Goal: Task Accomplishment & Management: Use online tool/utility

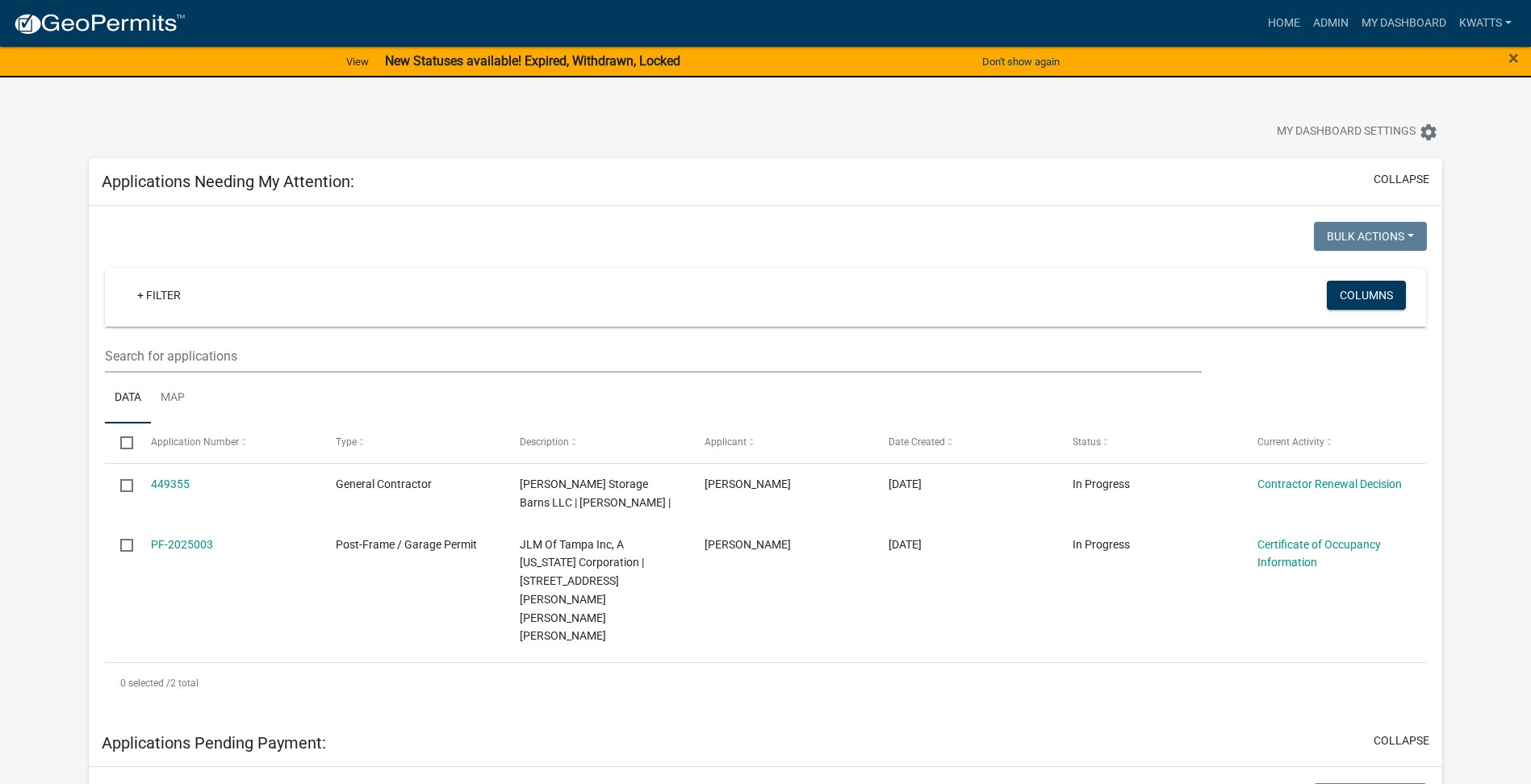
scroll to position [1076, 0]
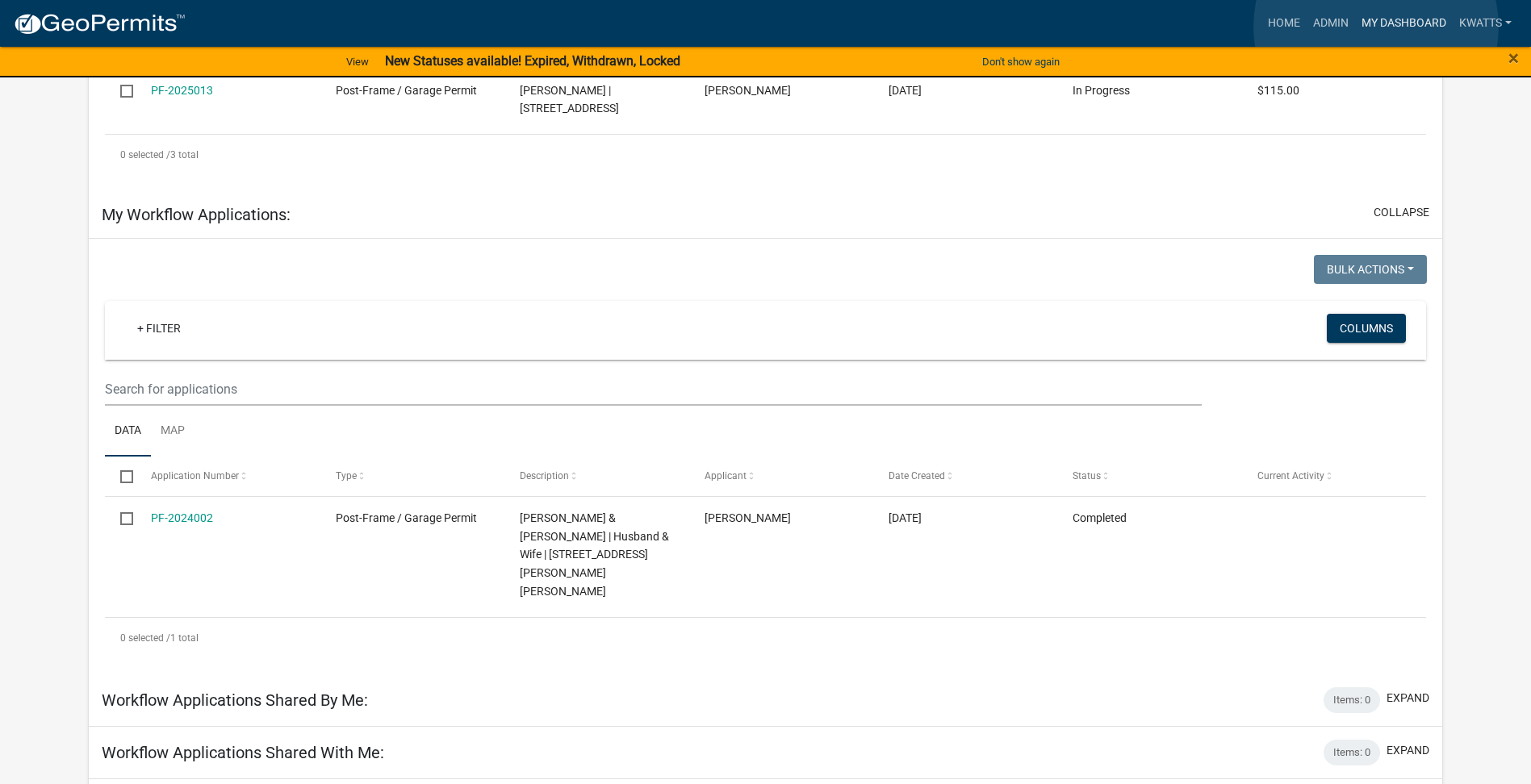
click at [1378, 27] on link "My Dashboard" at bounding box center [1404, 23] width 97 height 31
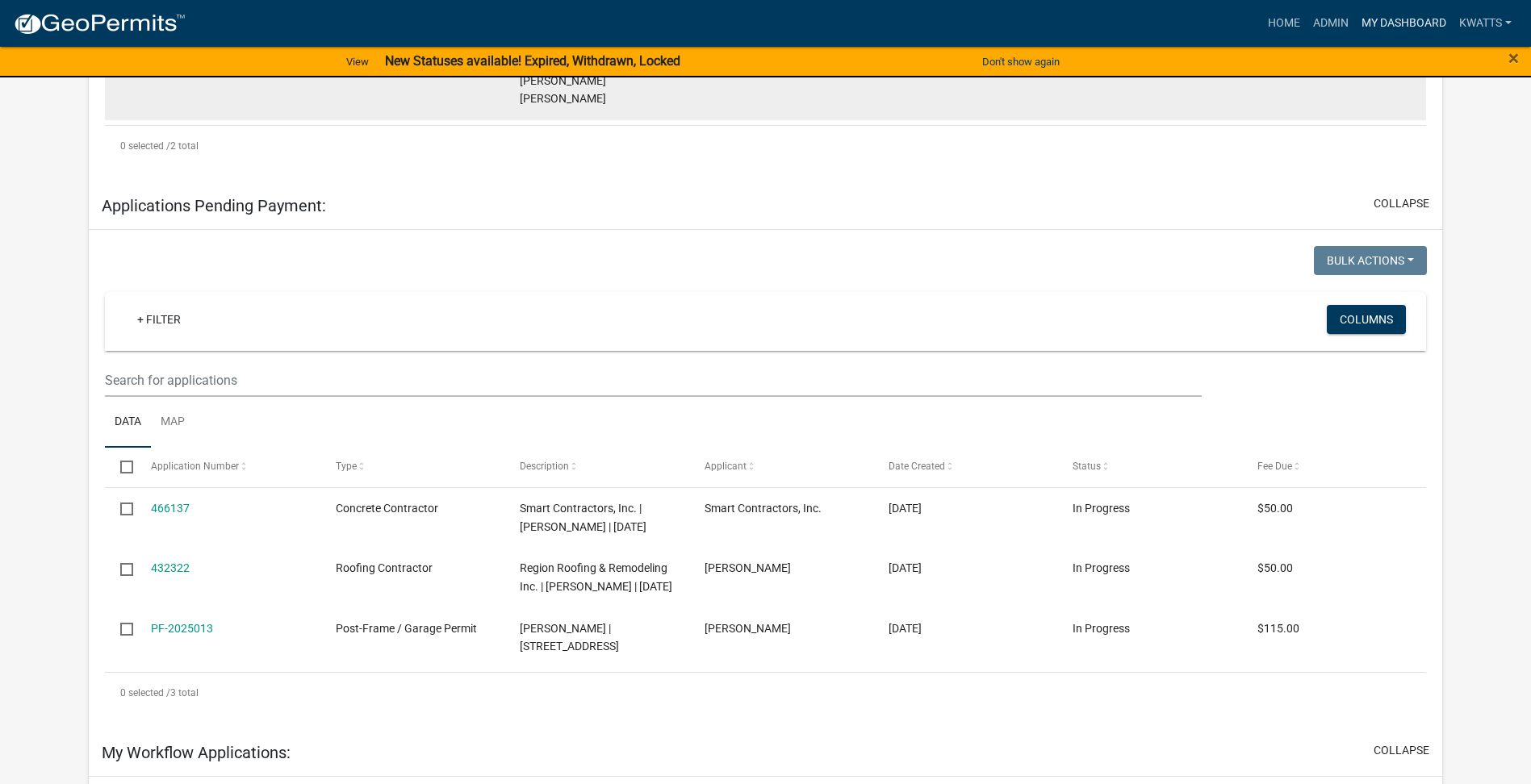
scroll to position [0, 0]
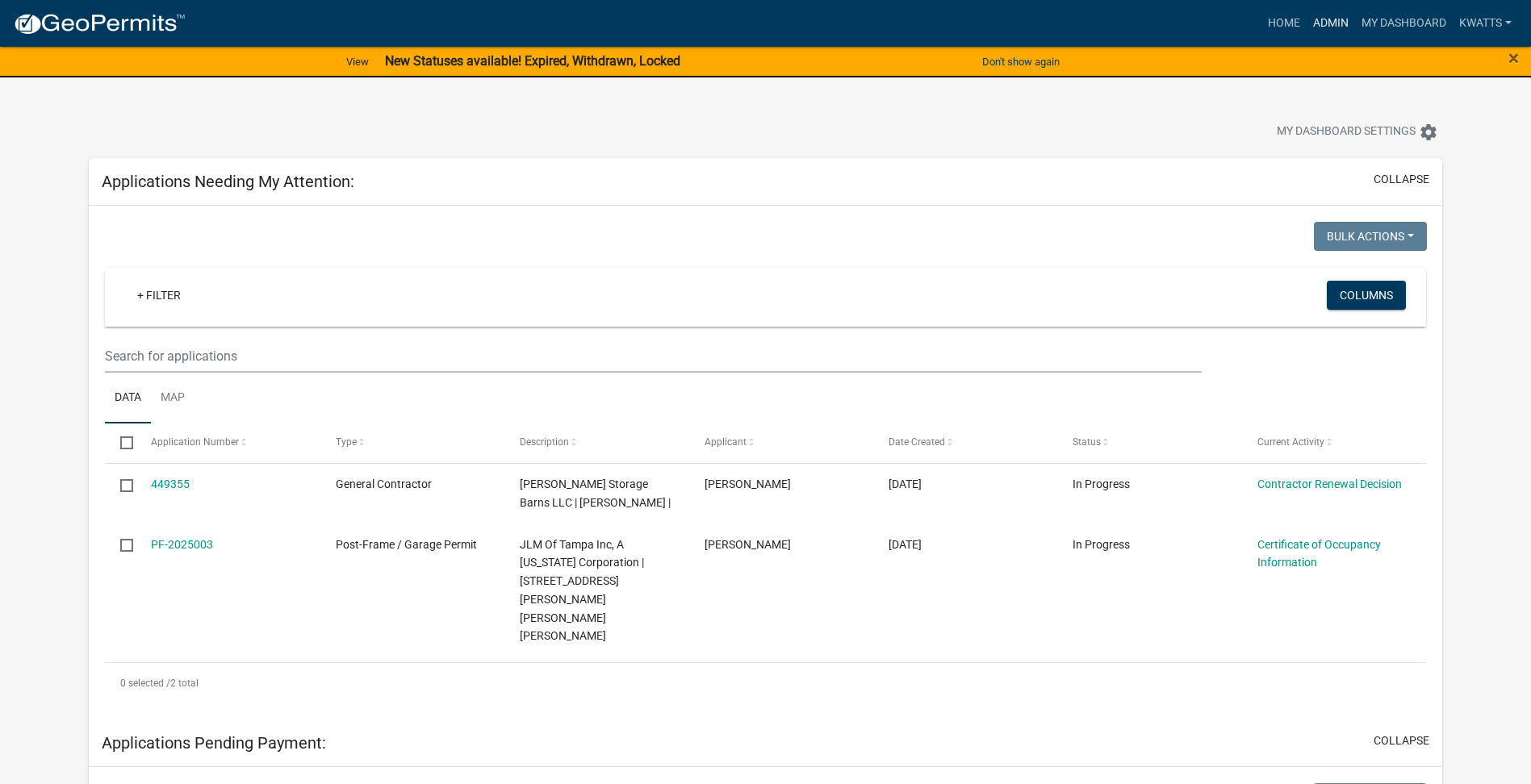
click at [1347, 20] on link "Admin" at bounding box center [1331, 23] width 48 height 31
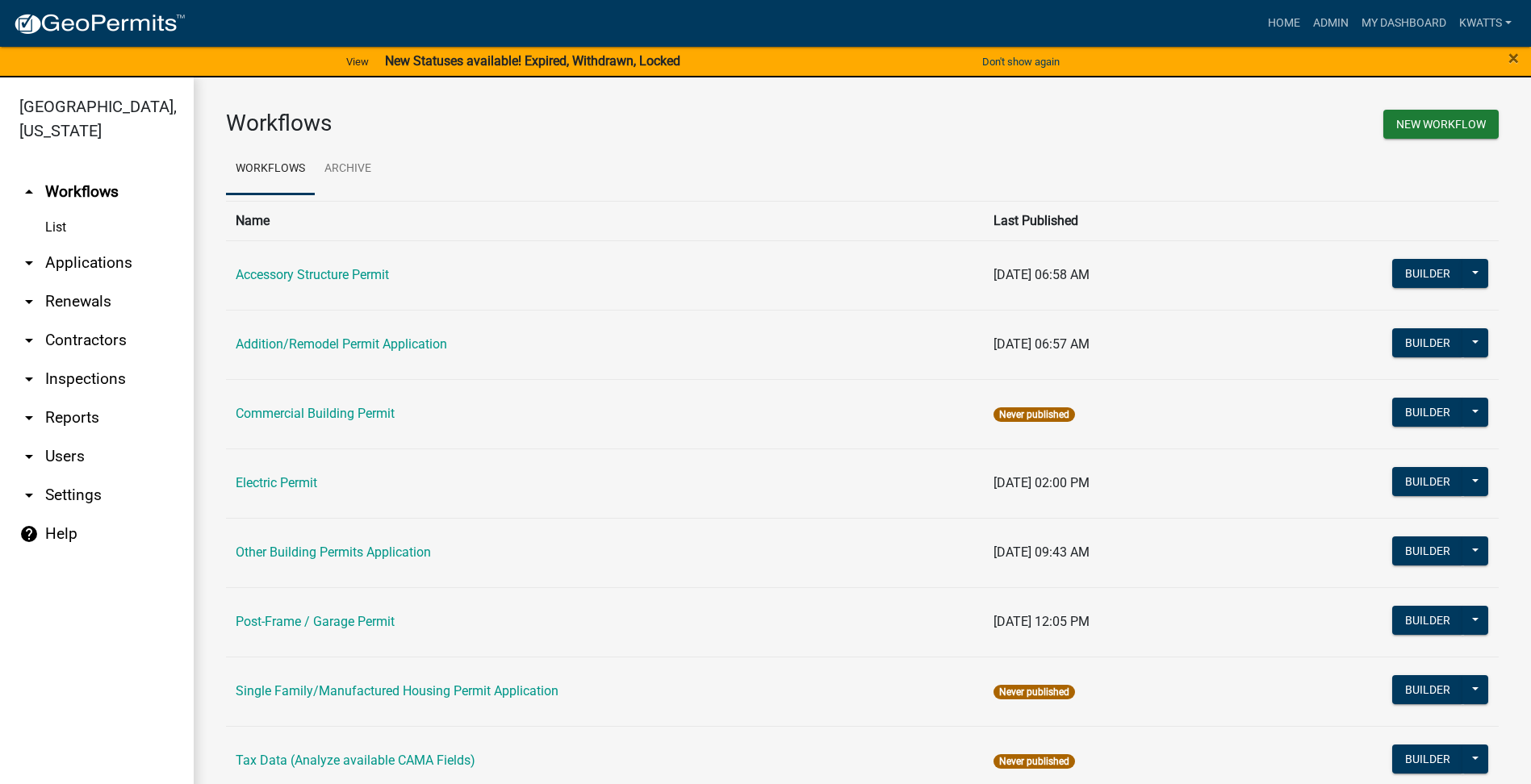
click at [62, 328] on link "arrow_drop_down Contractors" at bounding box center [96, 340] width 194 height 39
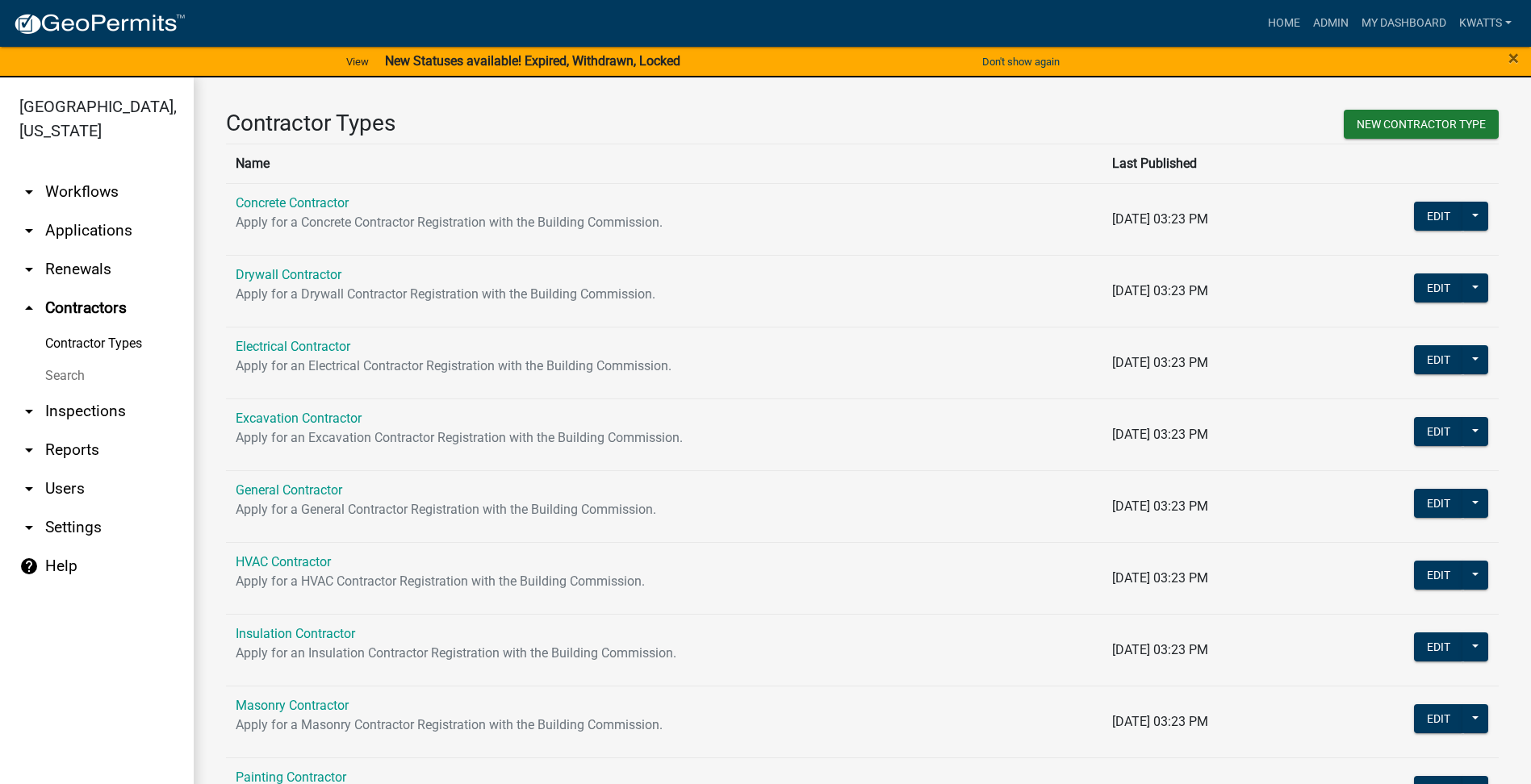
click at [61, 376] on link "Search" at bounding box center [96, 377] width 194 height 33
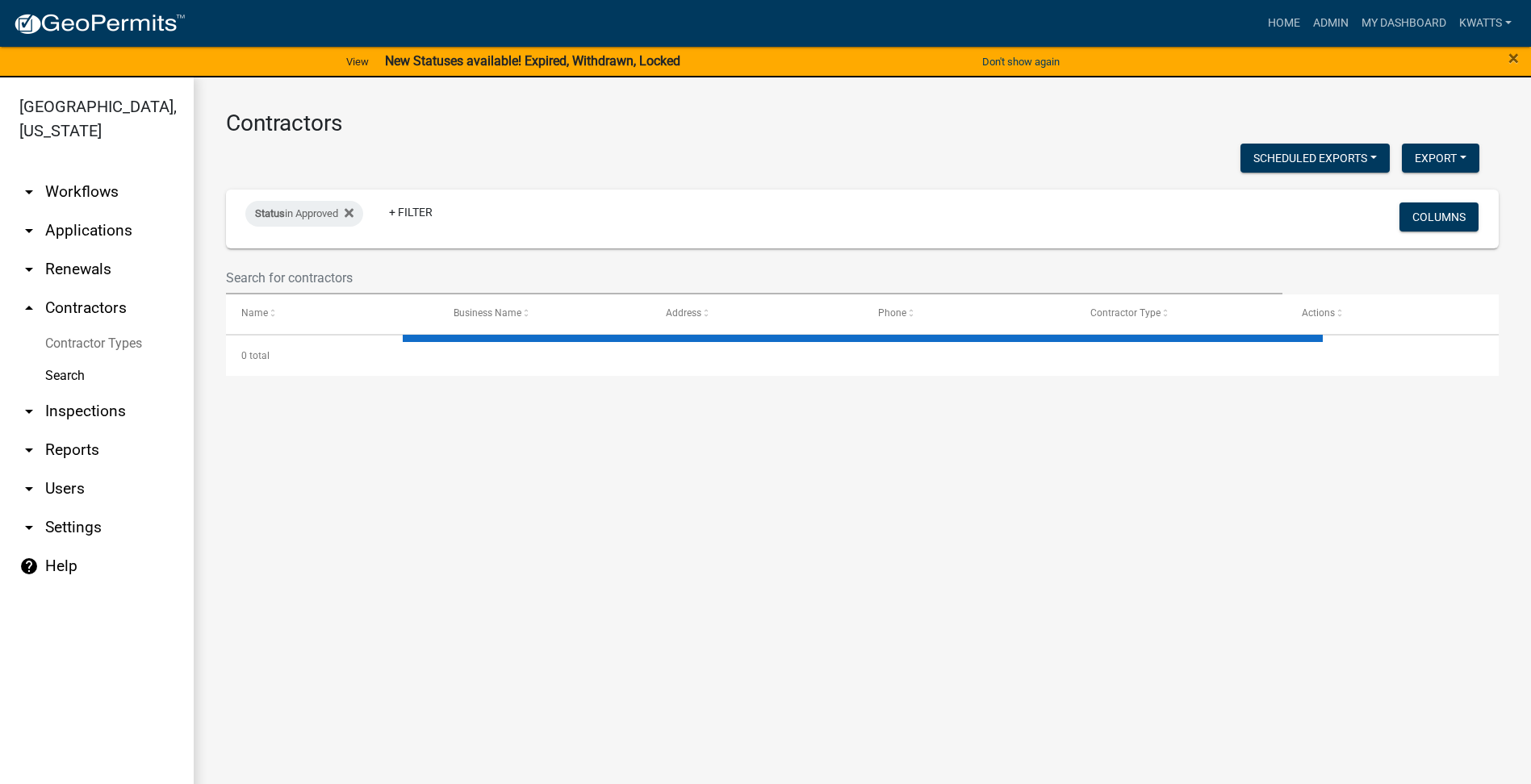
select select "3: 100"
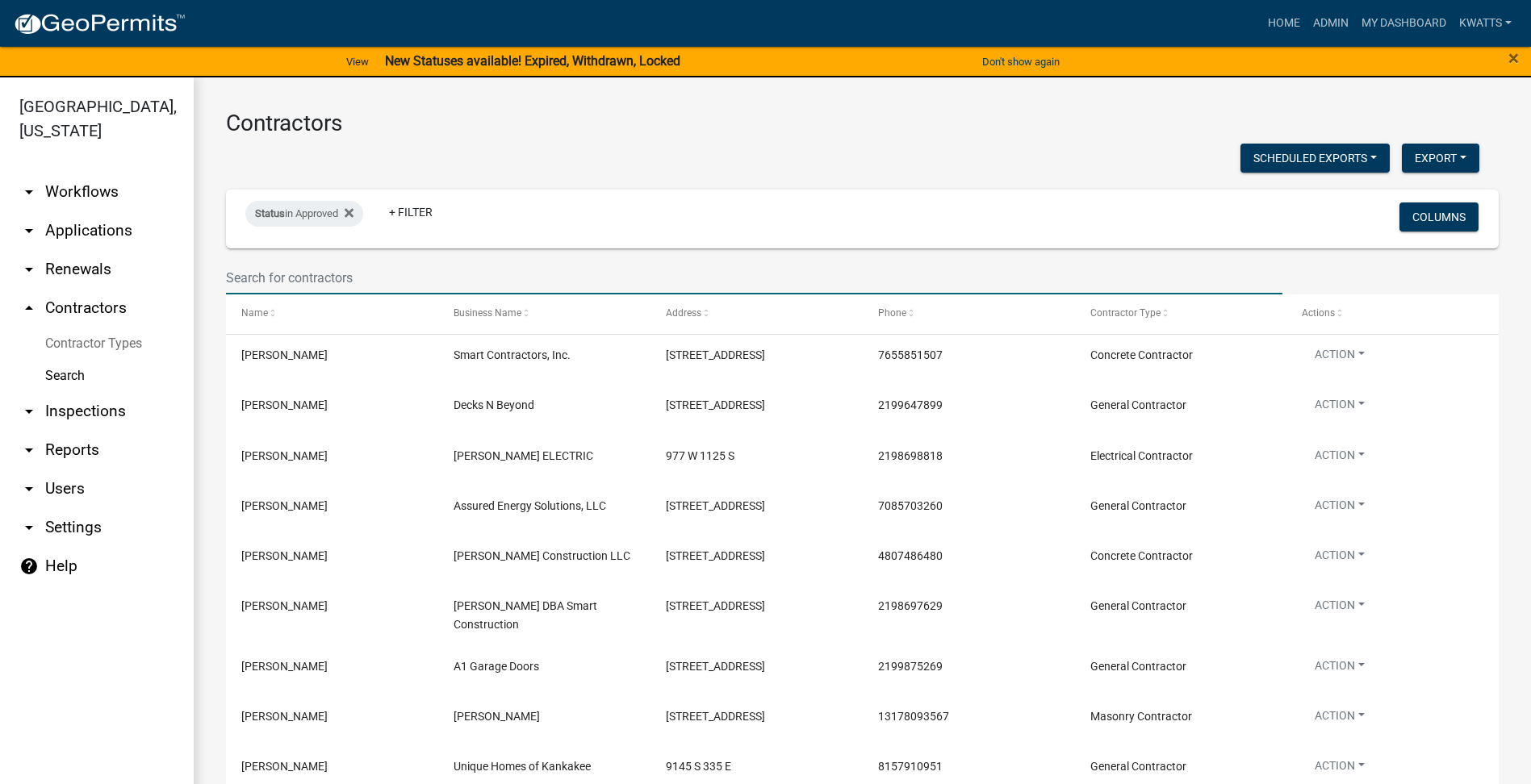
click at [348, 272] on input "text" at bounding box center [754, 277] width 1057 height 33
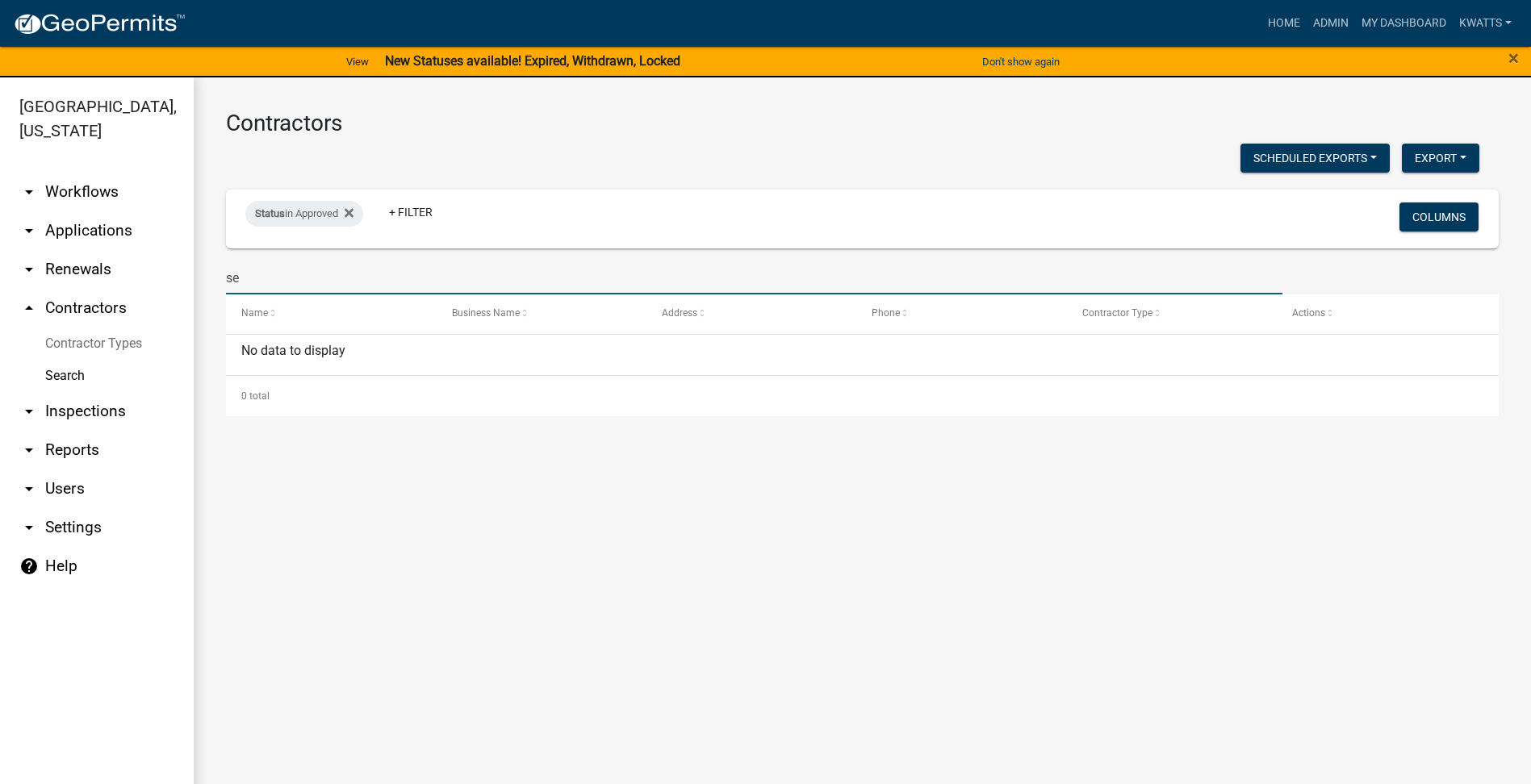
type input "s"
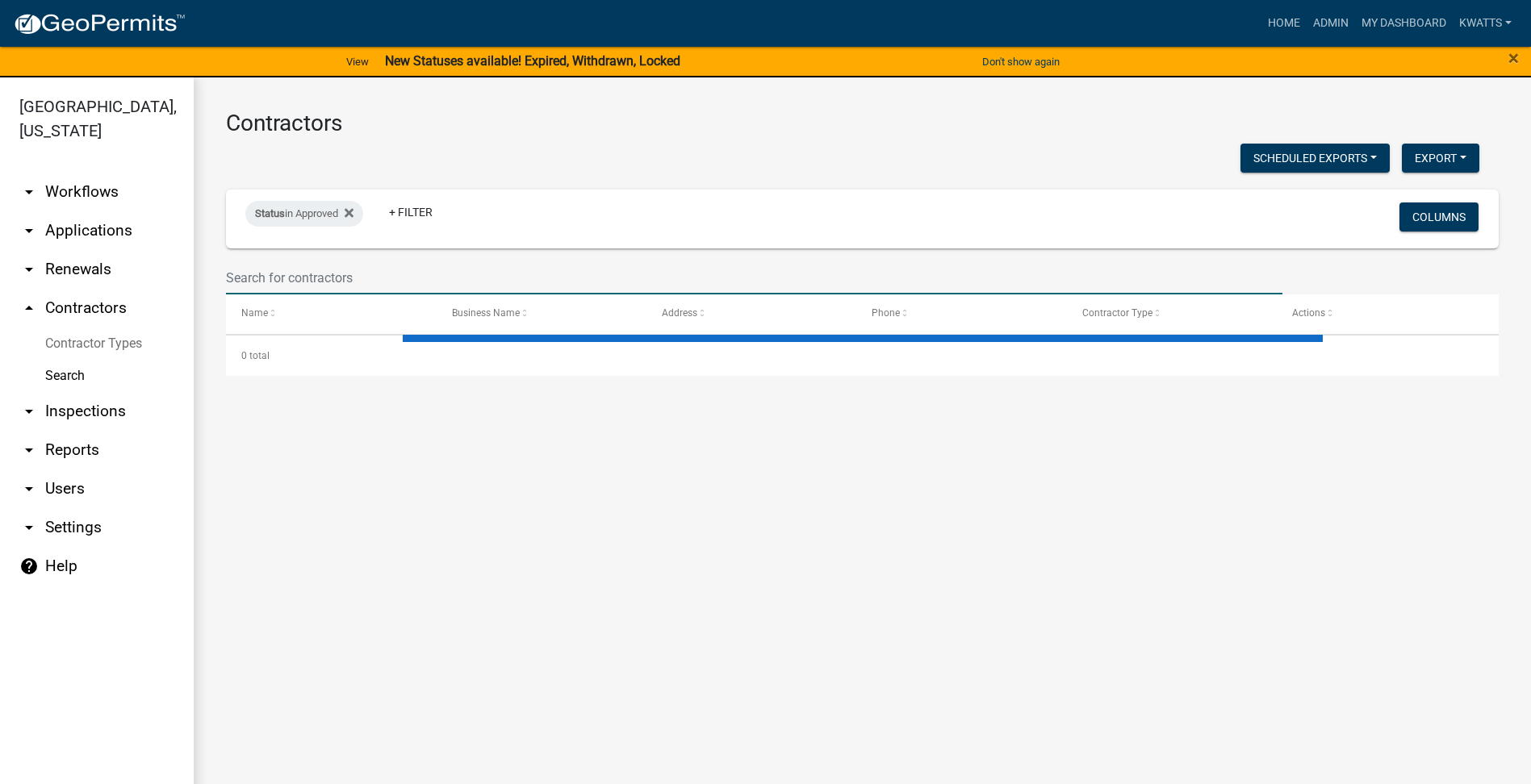
select select "3: 100"
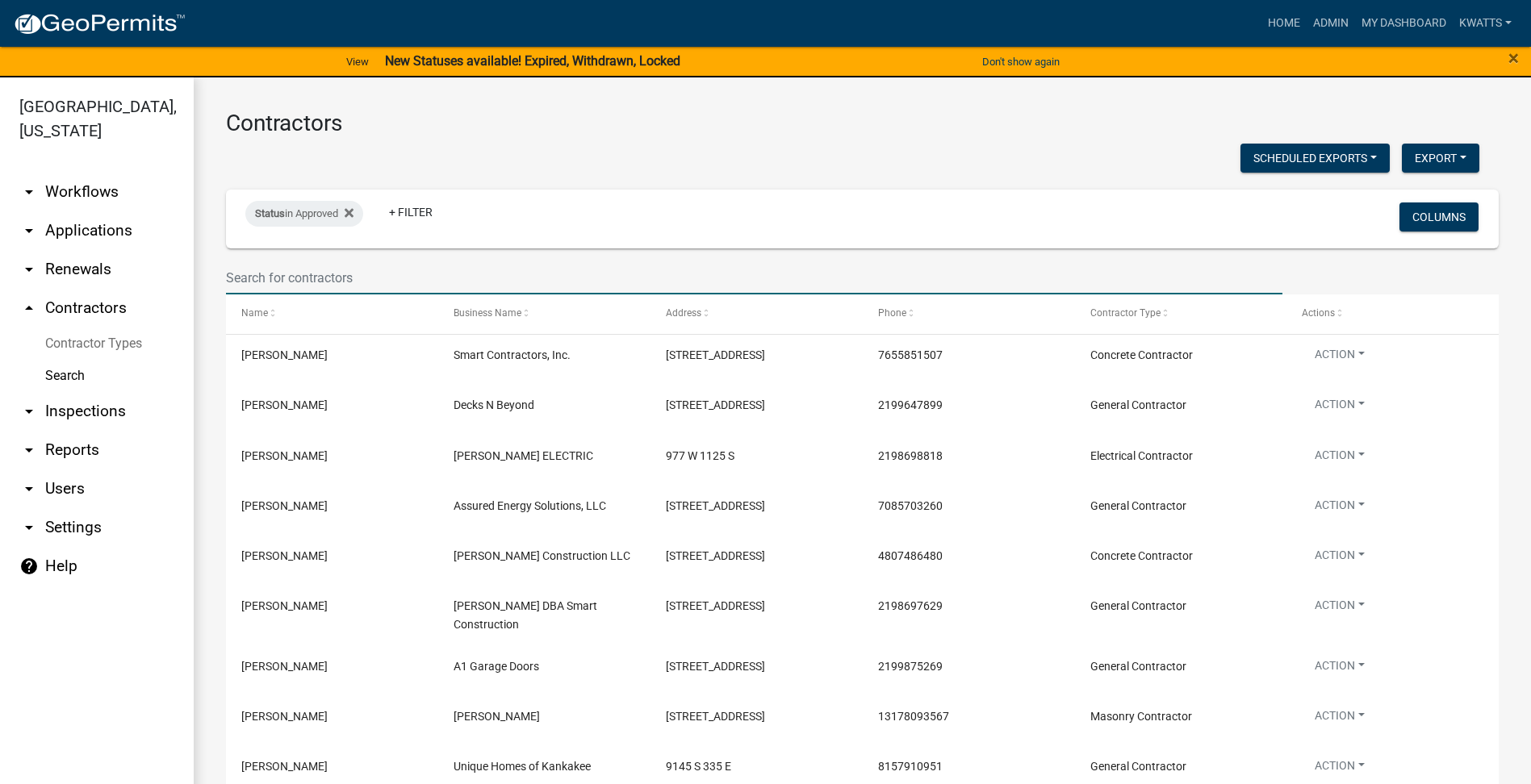
click at [283, 270] on input "text" at bounding box center [754, 277] width 1057 height 33
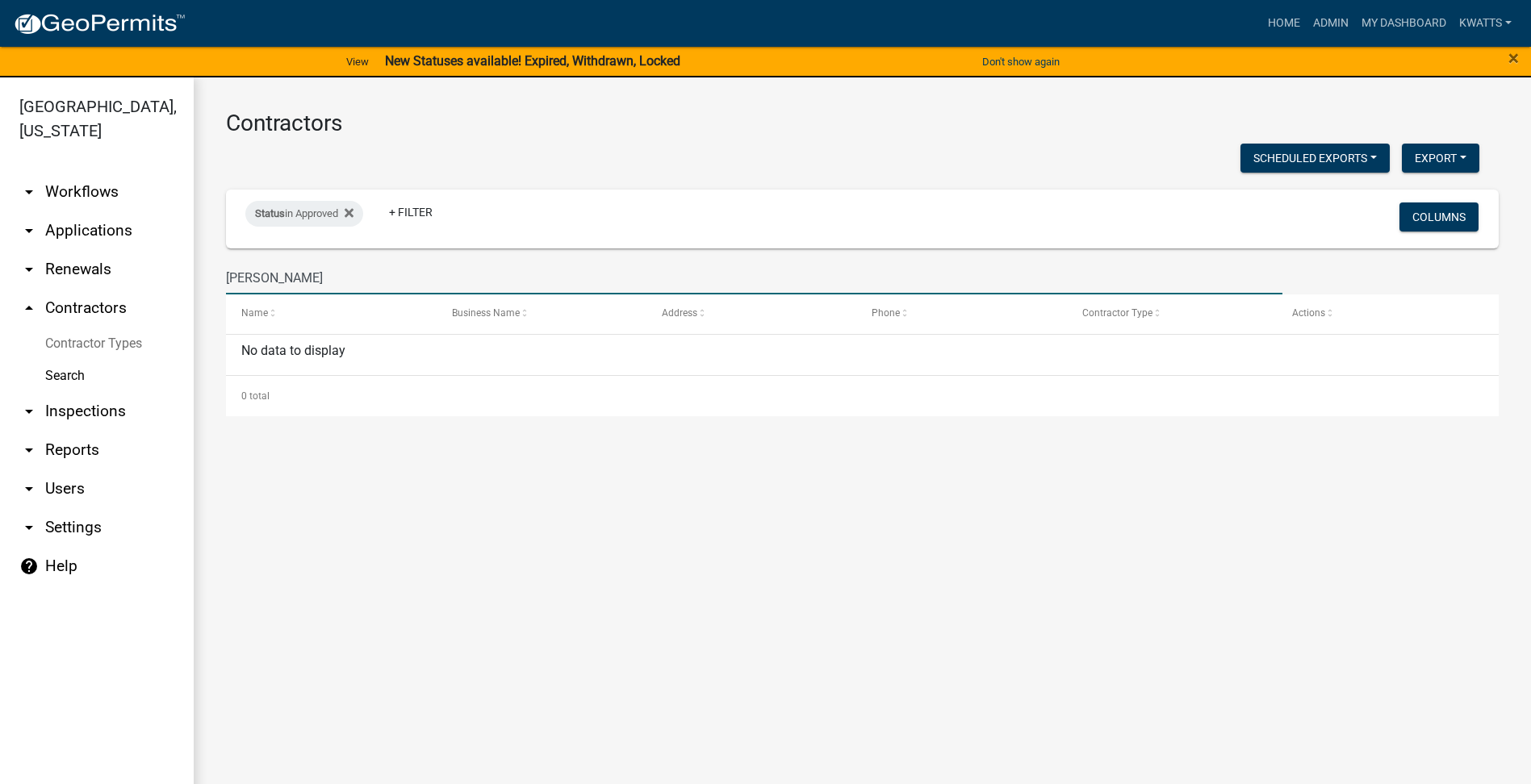
type input "[PERSON_NAME]"
